Goal: Navigation & Orientation: Find specific page/section

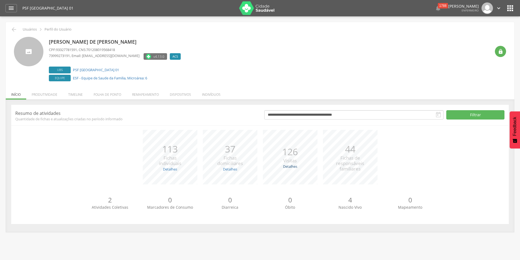
click at [291, 166] on link "Detalhes" at bounding box center [290, 166] width 14 height 5
click at [395, 148] on div "*** 113 Fichas individuais Detalhes Novas: 1 Atualizadas: 112 *** 37 Fichas dom…" at bounding box center [259, 160] width 489 height 60
click at [109, 94] on li "Folha de ponto" at bounding box center [107, 93] width 38 height 13
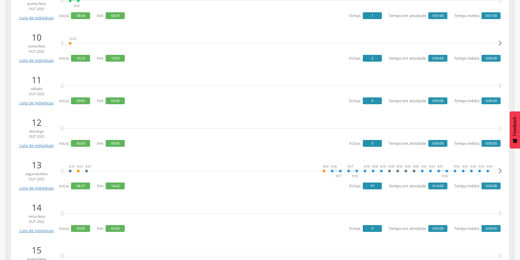
scroll to position [491, 0]
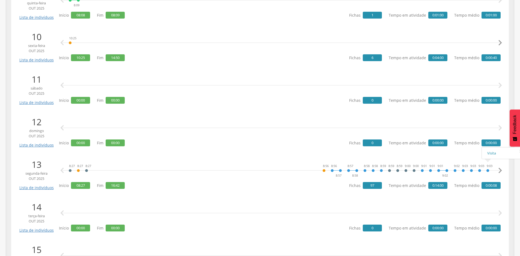
click at [498, 171] on icon "" at bounding box center [499, 170] width 11 height 11
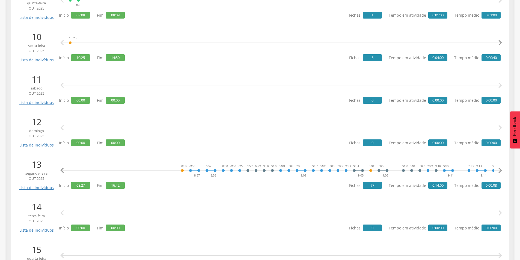
click at [498, 171] on icon "" at bounding box center [499, 170] width 11 height 11
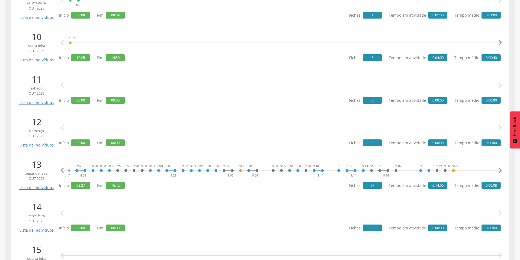
scroll to position [0, 283]
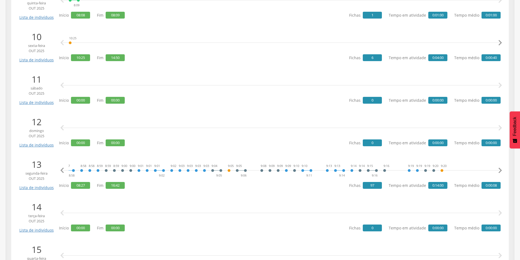
click at [498, 171] on icon "" at bounding box center [499, 170] width 11 height 11
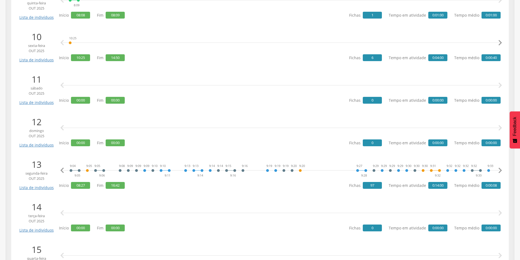
click at [498, 171] on icon "" at bounding box center [499, 170] width 11 height 11
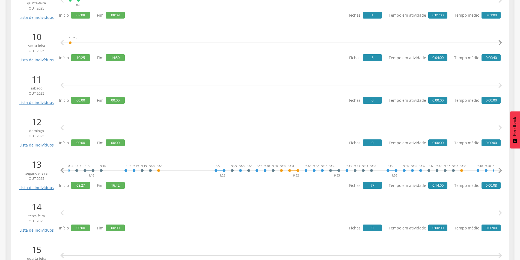
click at [498, 171] on icon "" at bounding box center [499, 170] width 11 height 11
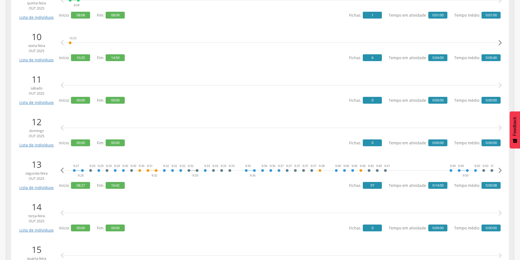
click at [498, 171] on icon "" at bounding box center [499, 170] width 11 height 11
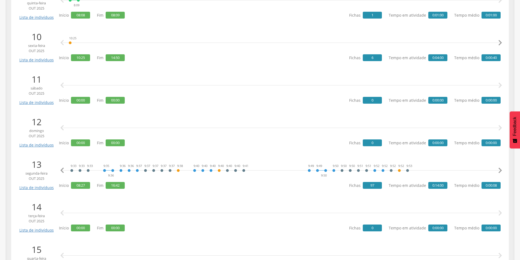
click at [498, 171] on icon "" at bounding box center [499, 170] width 11 height 11
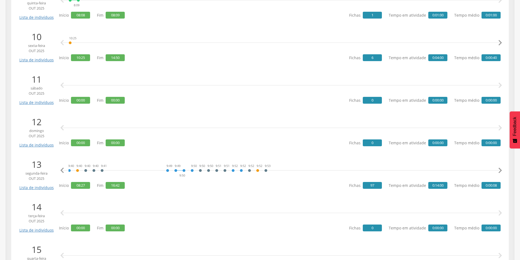
click at [498, 171] on icon "" at bounding box center [499, 170] width 11 height 11
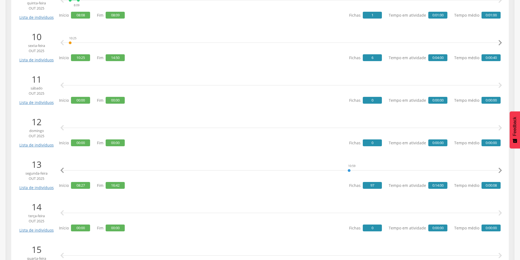
click at [498, 171] on icon "" at bounding box center [499, 170] width 11 height 11
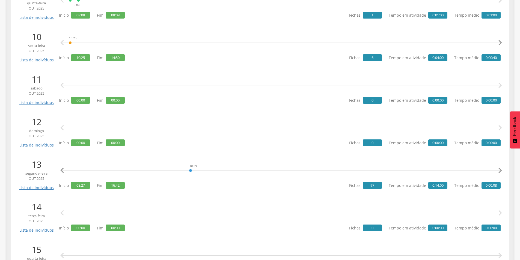
click at [498, 171] on icon "" at bounding box center [499, 170] width 11 height 11
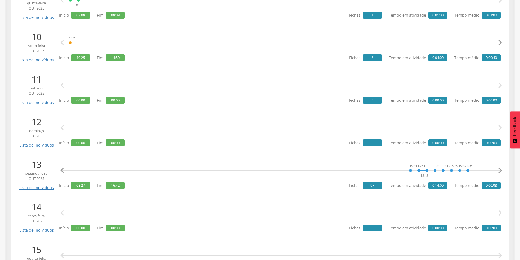
scroll to position [0, 1840]
click at [63, 171] on icon "" at bounding box center [62, 170] width 11 height 11
click at [498, 170] on icon "" at bounding box center [499, 170] width 11 height 11
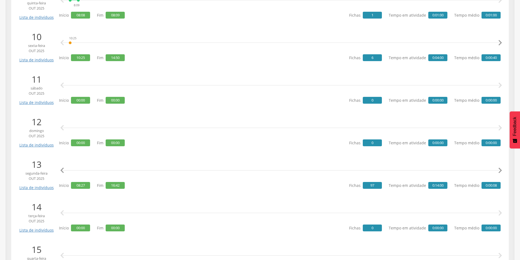
click at [498, 170] on icon "" at bounding box center [499, 170] width 11 height 11
click at [62, 171] on icon "" at bounding box center [62, 170] width 11 height 11
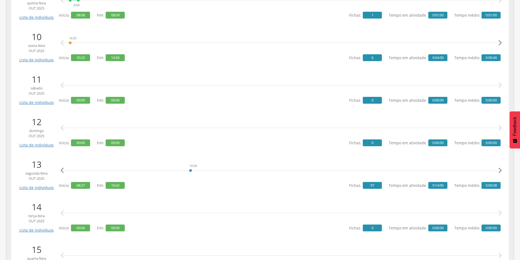
click at [499, 169] on icon "" at bounding box center [499, 170] width 11 height 11
click at [460, 154] on link "Visita" at bounding box center [471, 153] width 32 height 7
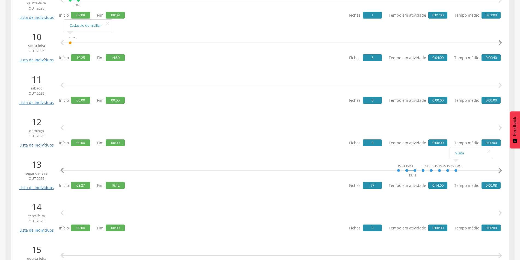
click at [38, 145] on link "Lista de indivíduos" at bounding box center [36, 143] width 37 height 10
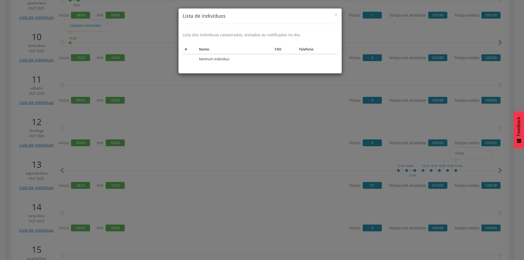
click at [281, 101] on div "× Lista de indivíduos Lista dos indivíduos cadastrados, visitados ou notificado…" at bounding box center [262, 130] width 524 height 260
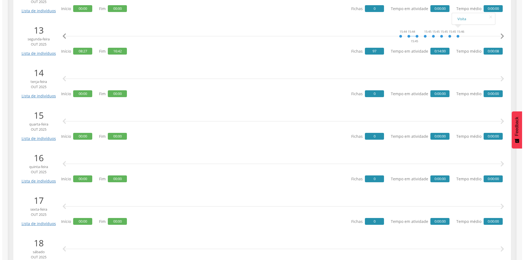
scroll to position [627, 0]
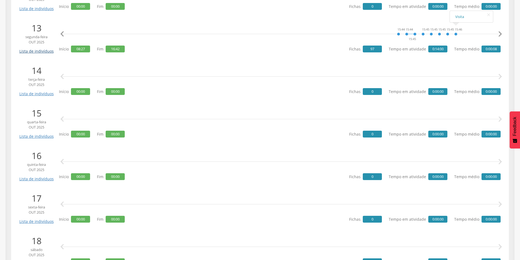
click at [33, 53] on link "Lista de indivíduos" at bounding box center [36, 49] width 37 height 10
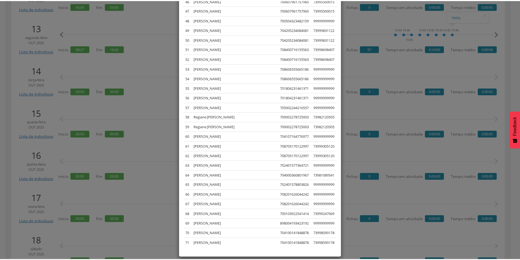
scroll to position [501, 0]
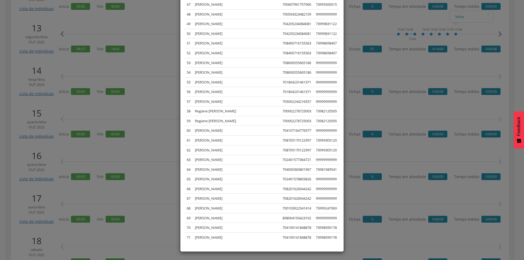
click at [151, 107] on div "× Lista de indivíduos Lista dos indivíduos cadastrados, visitados ou notificado…" at bounding box center [262, 130] width 524 height 260
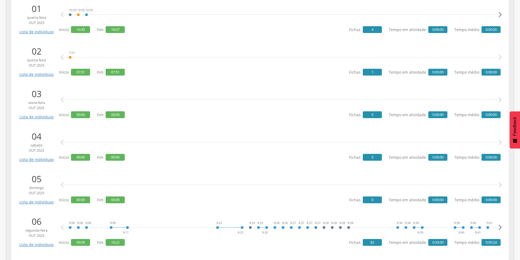
scroll to position [82, 0]
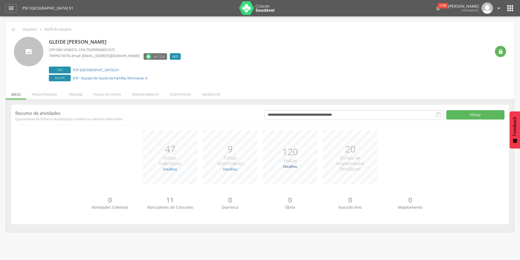
click at [290, 166] on link "Detalhes" at bounding box center [290, 166] width 14 height 5
click at [290, 168] on link "Detalhes" at bounding box center [290, 166] width 14 height 5
